Goal: Find specific page/section: Find specific page/section

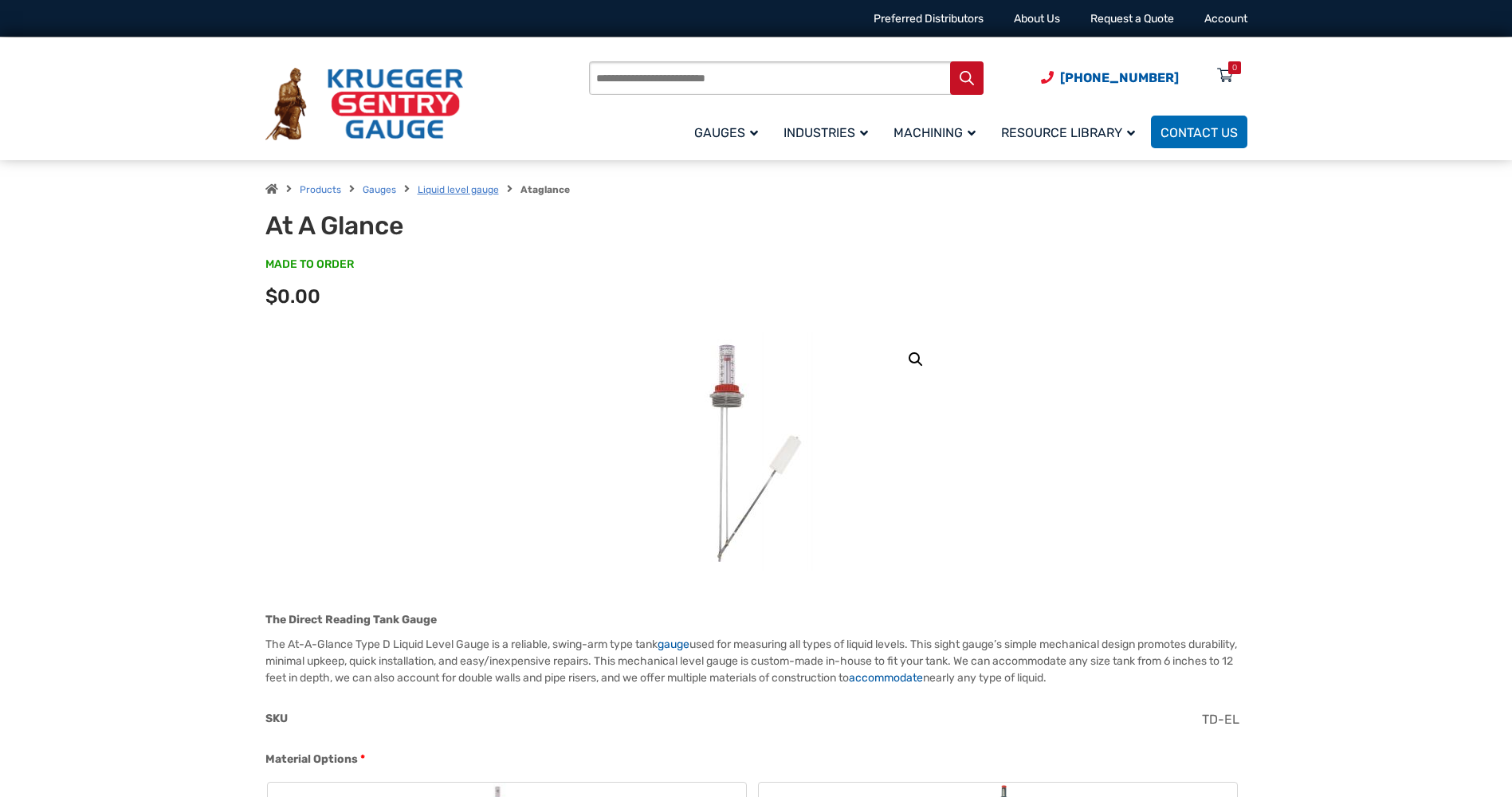
click at [465, 192] on link "Liquid level gauge" at bounding box center [458, 190] width 82 height 11
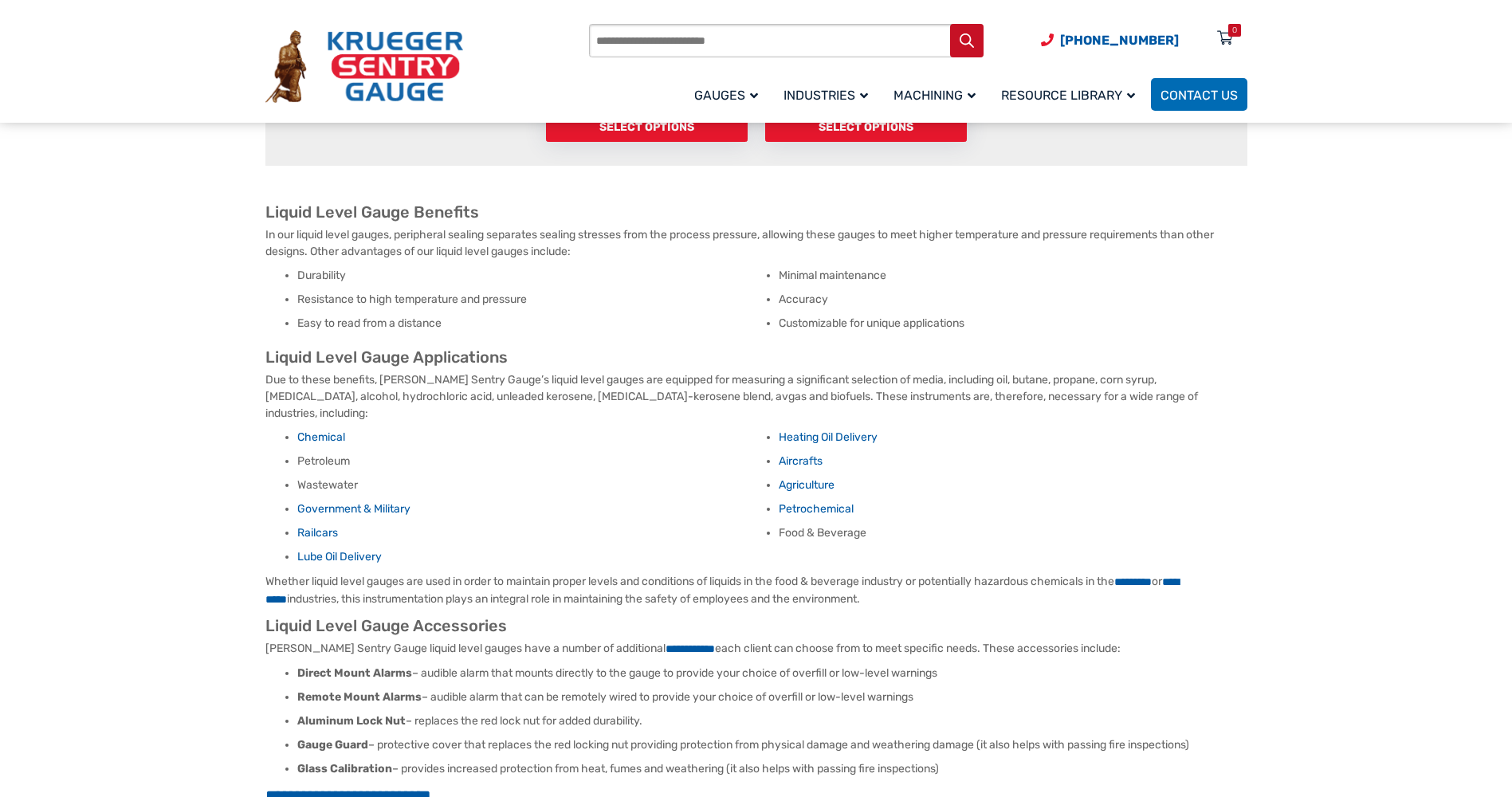
scroll to position [1912, 0]
